Goal: Communication & Community: Answer question/provide support

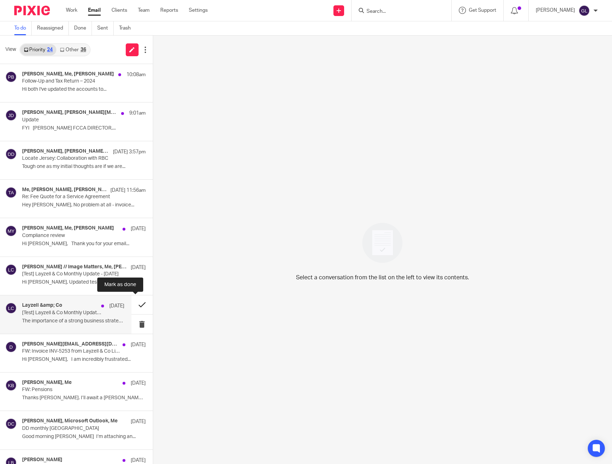
click at [133, 305] on button at bounding box center [141, 305] width 21 height 19
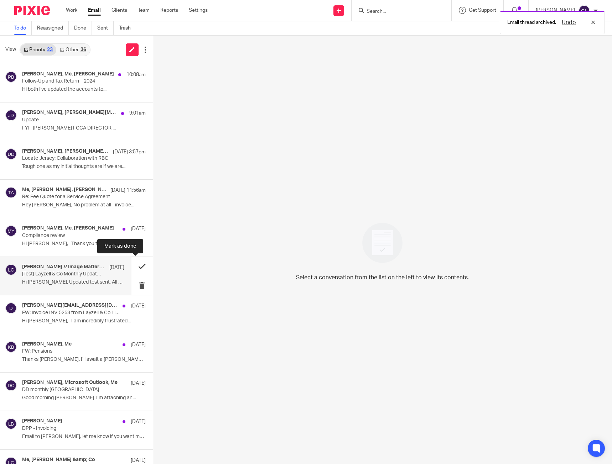
click at [132, 264] on button at bounding box center [141, 266] width 21 height 19
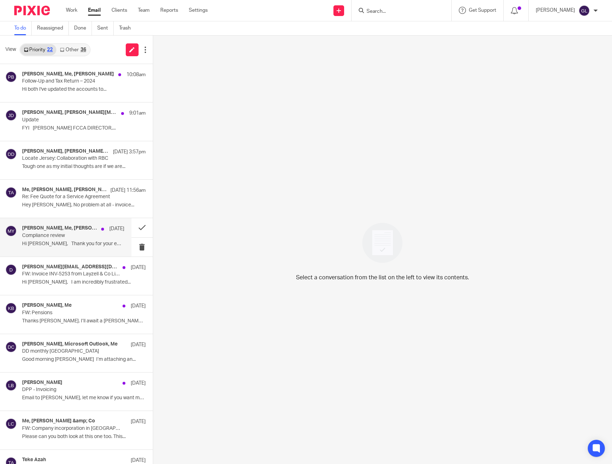
click at [73, 232] on div "[PERSON_NAME], Me, [PERSON_NAME] [DATE]" at bounding box center [73, 228] width 102 height 7
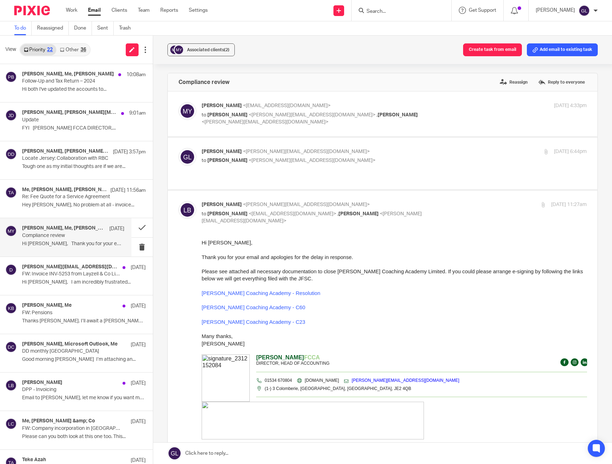
drag, startPoint x: 232, startPoint y: 259, endPoint x: 217, endPoint y: 255, distance: 15.5
click at [217, 255] on span "Thank you for your email and apologies for the delay in response." at bounding box center [276, 257] width 151 height 6
click at [139, 229] on button at bounding box center [141, 227] width 21 height 19
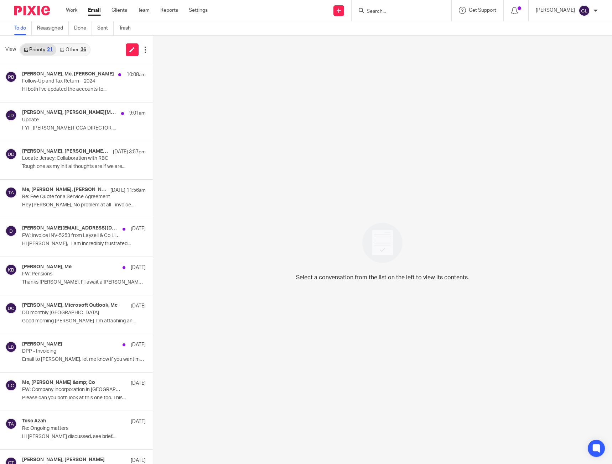
click at [72, 53] on link "Other 36" at bounding box center [72, 49] width 33 height 11
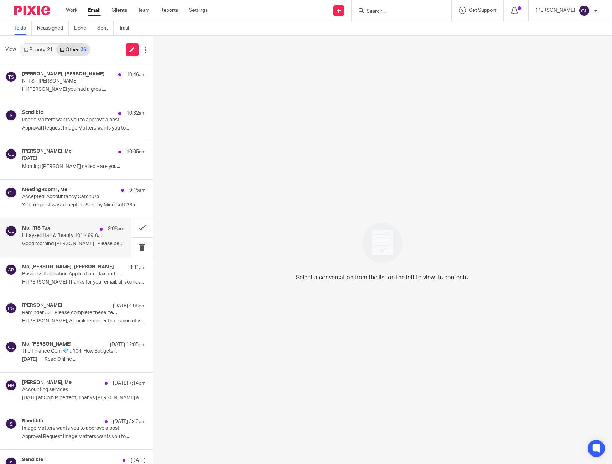
click at [98, 236] on p "L Layzell Hair & Beauty 101-469-0074" at bounding box center [63, 236] width 82 height 6
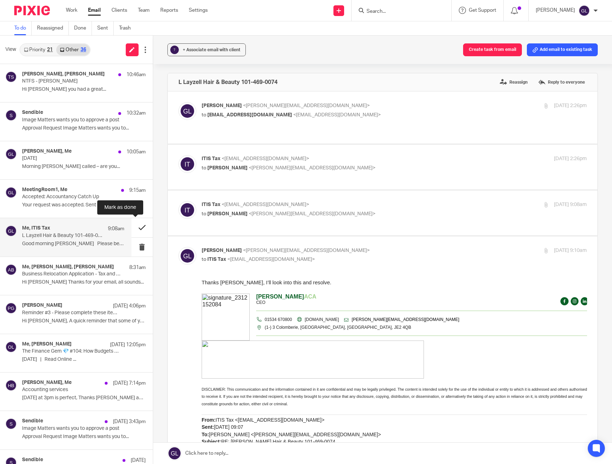
click at [137, 230] on button at bounding box center [141, 227] width 21 height 19
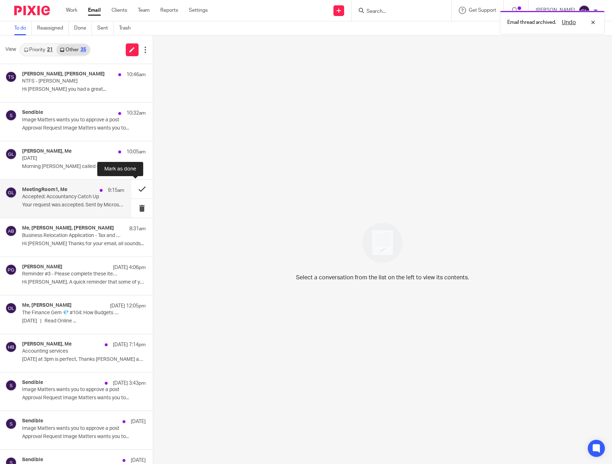
click at [134, 189] on button at bounding box center [141, 189] width 21 height 19
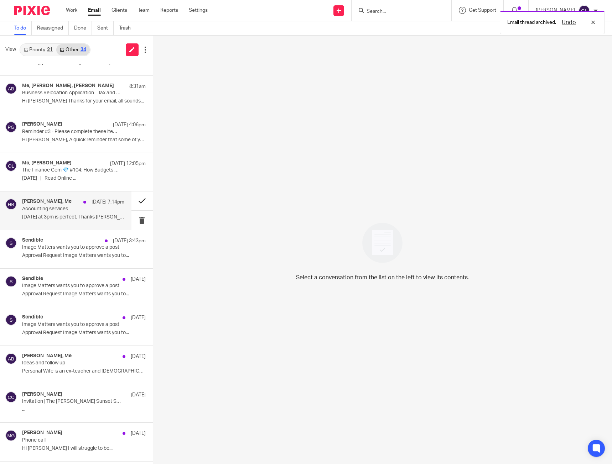
scroll to position [107, 0]
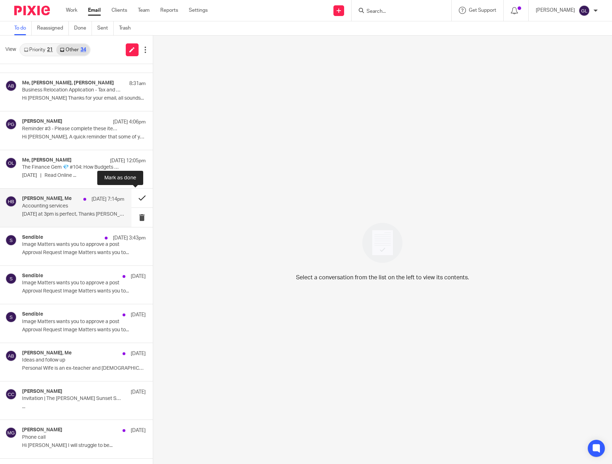
click at [132, 197] on button at bounding box center [141, 198] width 21 height 19
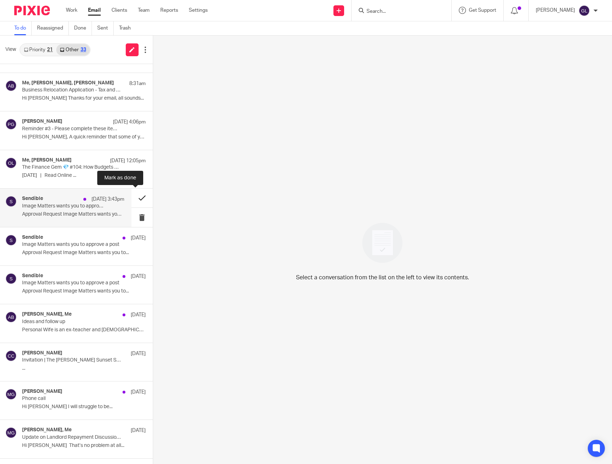
click at [131, 202] on button at bounding box center [141, 198] width 21 height 19
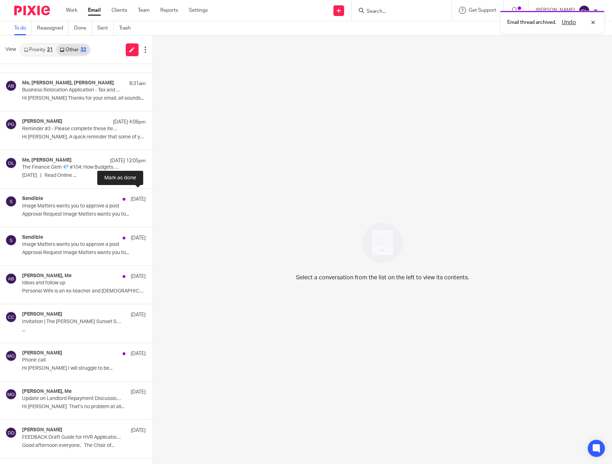
click at [153, 202] on button at bounding box center [156, 198] width 6 height 19
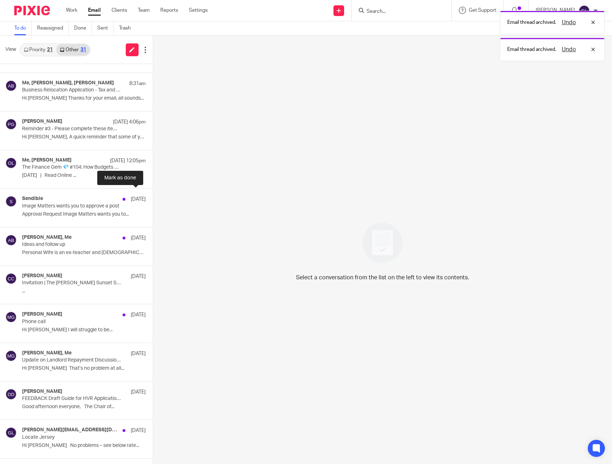
click at [153, 202] on button at bounding box center [156, 198] width 6 height 19
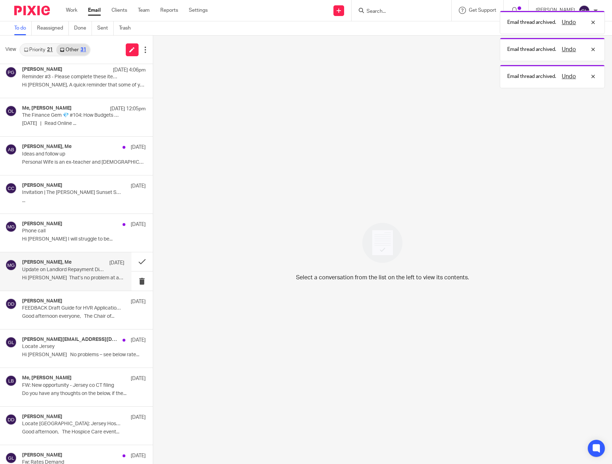
scroll to position [176, 0]
